Goal: Contribute content: Add original content to the website for others to see

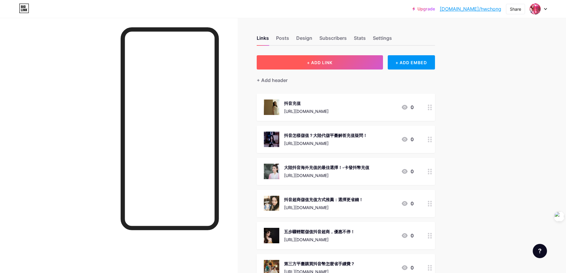
click at [327, 66] on button "+ ADD LINK" at bounding box center [320, 62] width 126 height 14
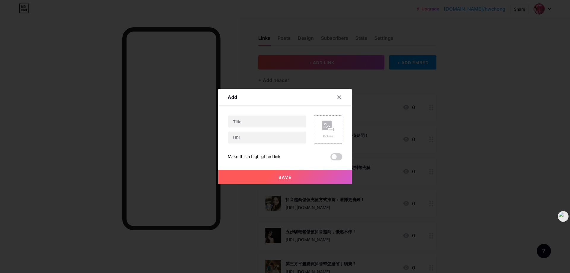
click at [335, 123] on div "Picture" at bounding box center [328, 129] width 29 height 29
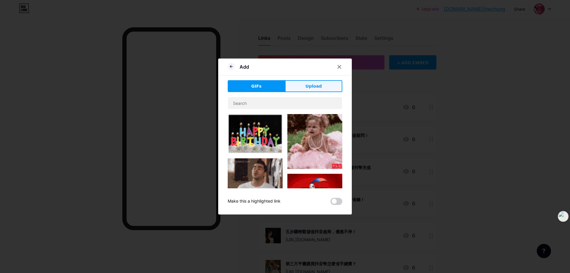
click at [321, 87] on button "Upload" at bounding box center [313, 86] width 57 height 12
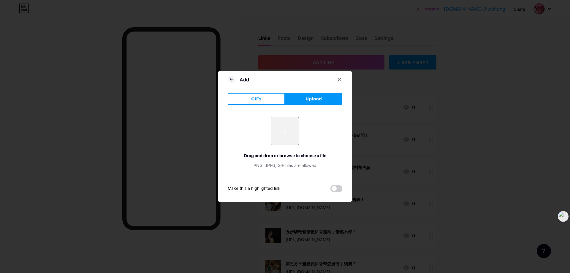
click at [288, 131] on input "file" at bounding box center [285, 131] width 28 height 28
type input "C:\fakepath\海外抖音代充.jpg"
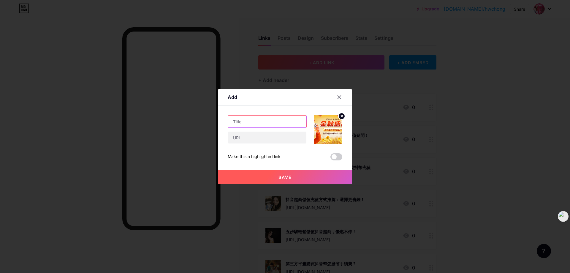
click at [260, 116] on input "text" at bounding box center [267, 122] width 78 height 12
paste input "抖音充值折扣码每日更新：最高立减10%领取攻略"
type input "抖音充值折扣码每日更新：最高立减10%领取攻略"
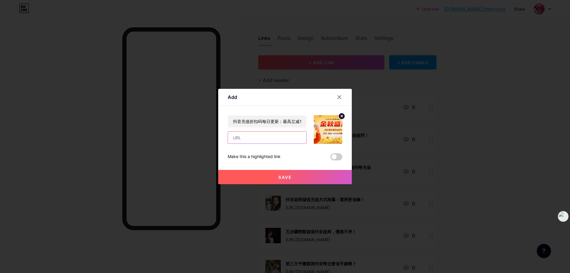
click at [270, 140] on input "text" at bounding box center [267, 138] width 78 height 12
paste input "[URL][DOMAIN_NAME]"
type input "[URL][DOMAIN_NAME]"
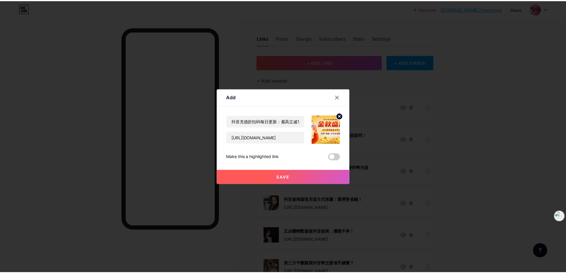
scroll to position [0, 0]
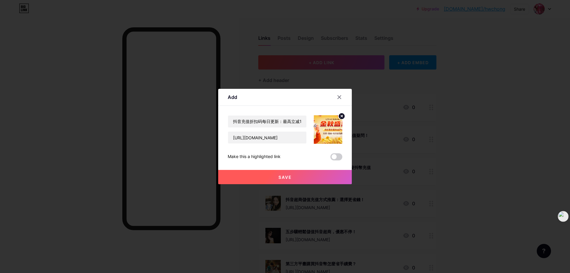
click at [274, 179] on button "Save" at bounding box center [285, 177] width 134 height 14
